Goal: Information Seeking & Learning: Understand process/instructions

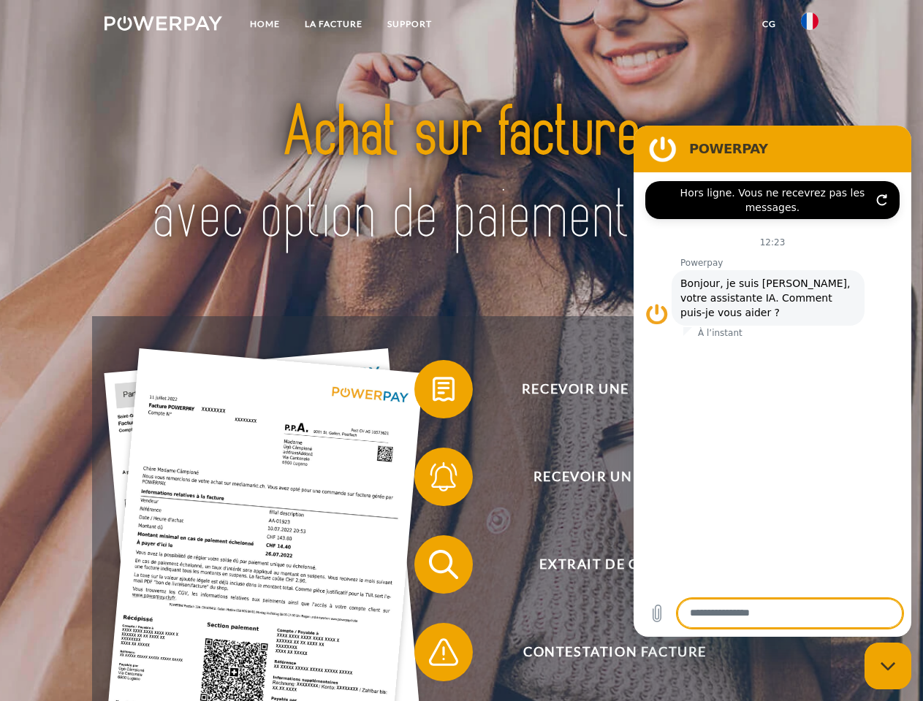
click at [163, 26] on img at bounding box center [163, 23] width 118 height 15
click at [809, 26] on img at bounding box center [810, 21] width 18 height 18
click at [769, 24] on link "CG" at bounding box center [769, 24] width 39 height 26
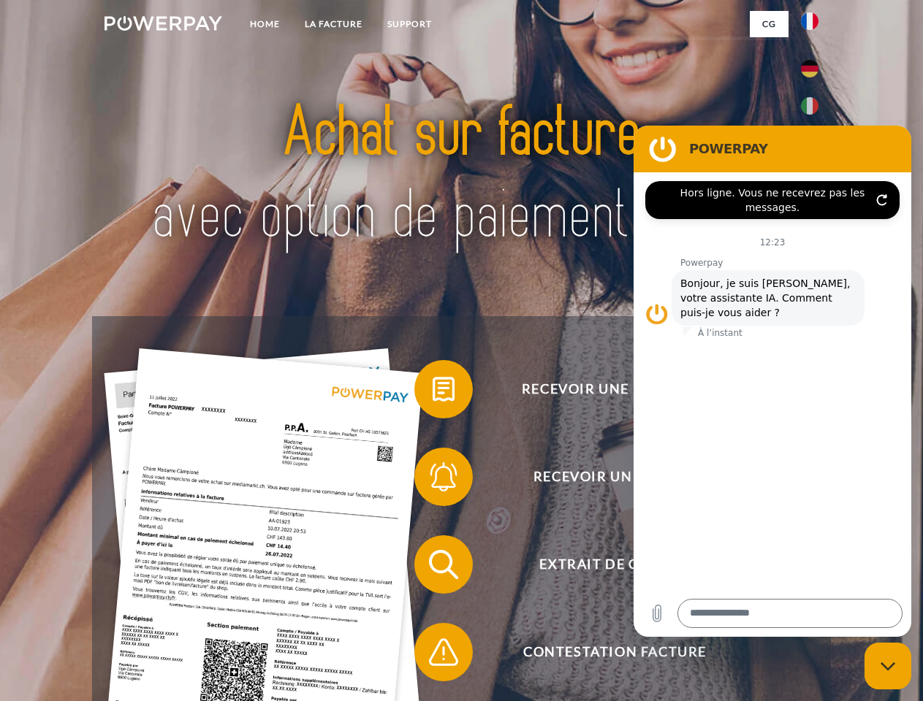
click at [432, 392] on span at bounding box center [421, 389] width 73 height 73
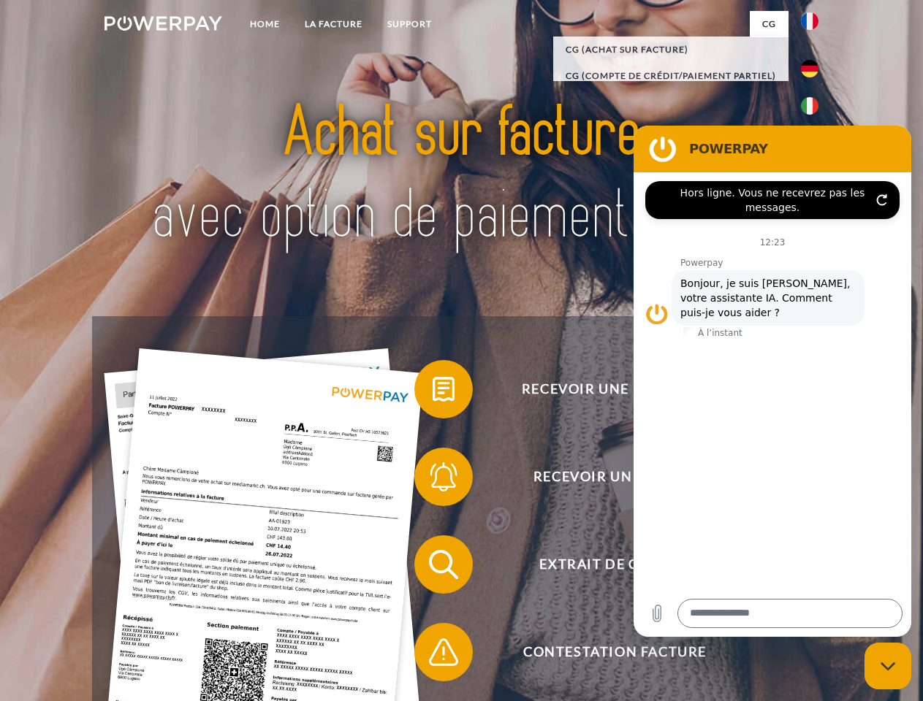
click at [432, 480] on div "Recevoir une facture ? Recevoir un rappel? Extrait de compte retour" at bounding box center [461, 608] width 738 height 584
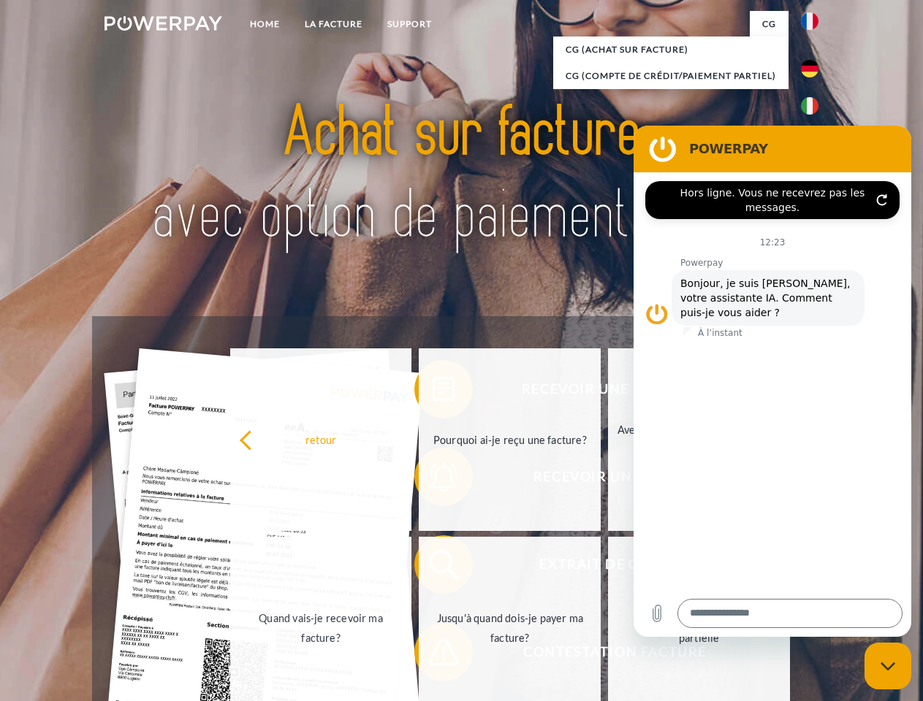
click at [432, 568] on link "Jusqu'à quand dois-je payer ma facture?" at bounding box center [510, 628] width 182 height 183
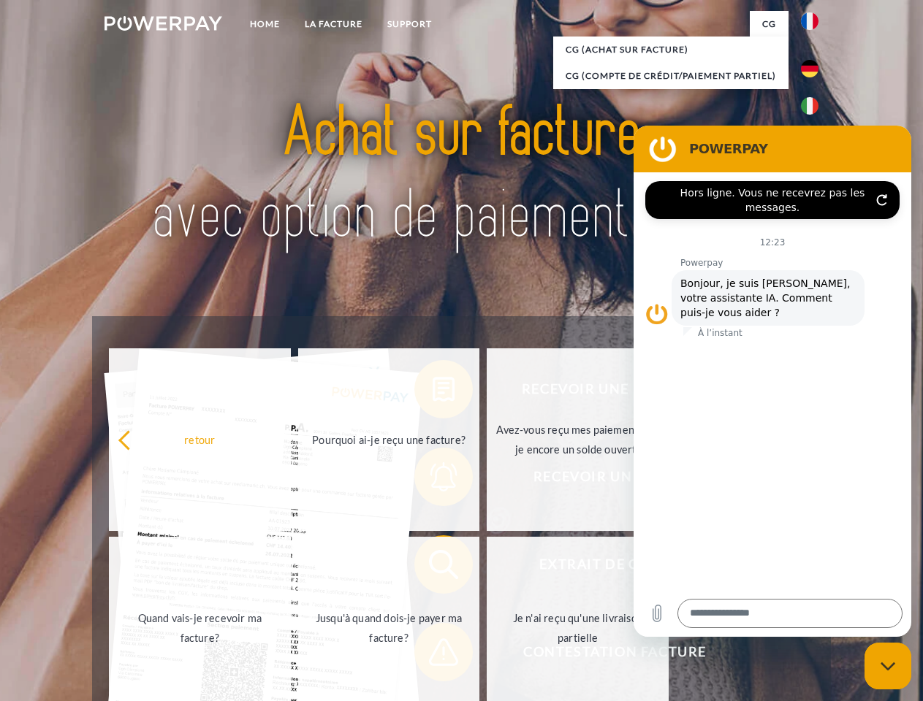
click at [432, 655] on span at bounding box center [421, 652] width 73 height 73
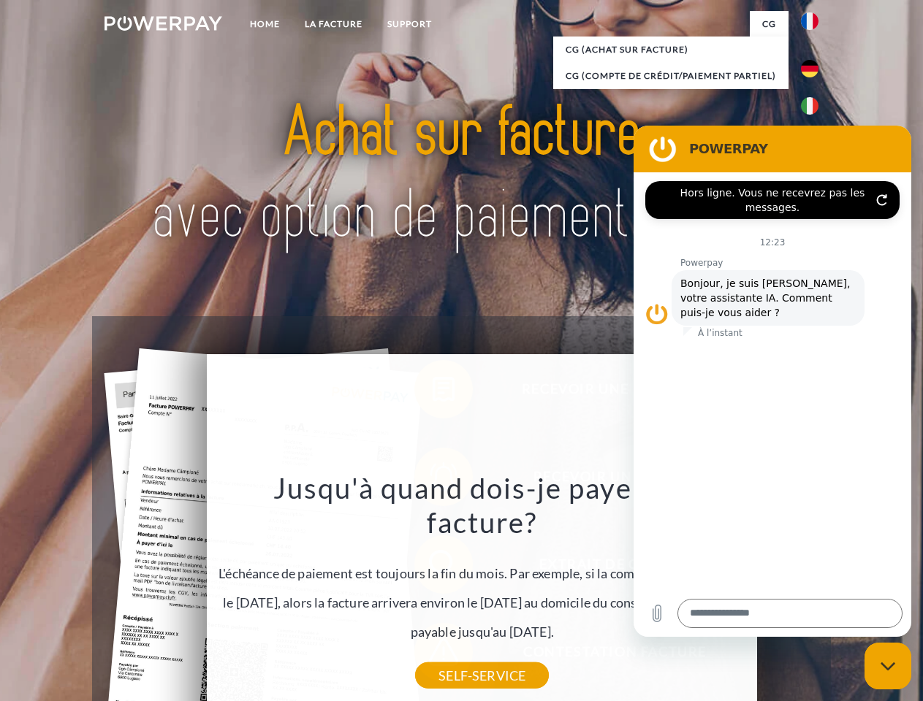
click at [888, 666] on icon "Fermer la fenêtre de messagerie" at bounding box center [887, 666] width 15 height 9
type textarea "*"
